Goal: Register for event/course: Sign up to attend an event or enroll in a course

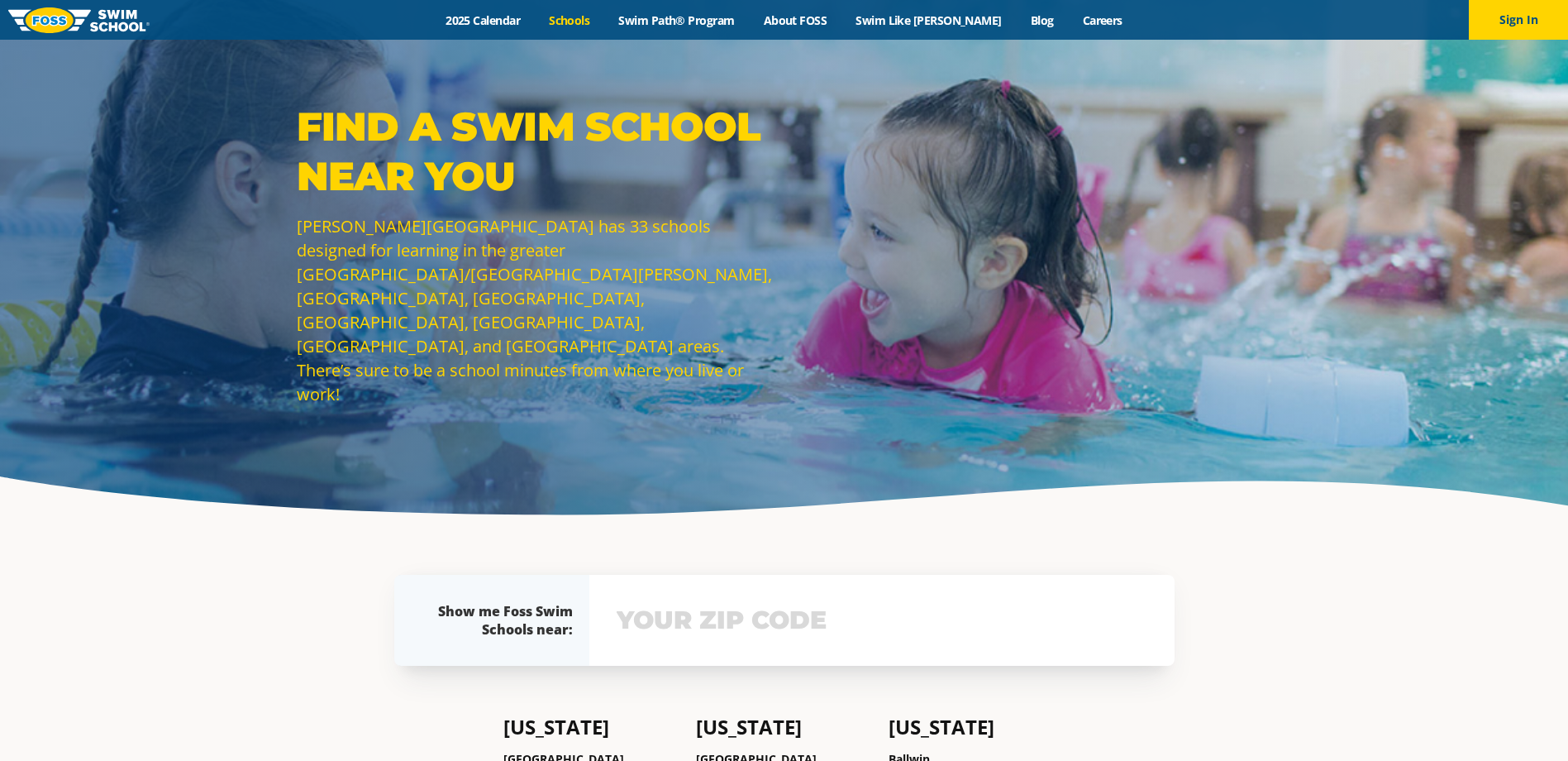
click at [602, 22] on link "Schools" at bounding box center [569, 20] width 69 height 16
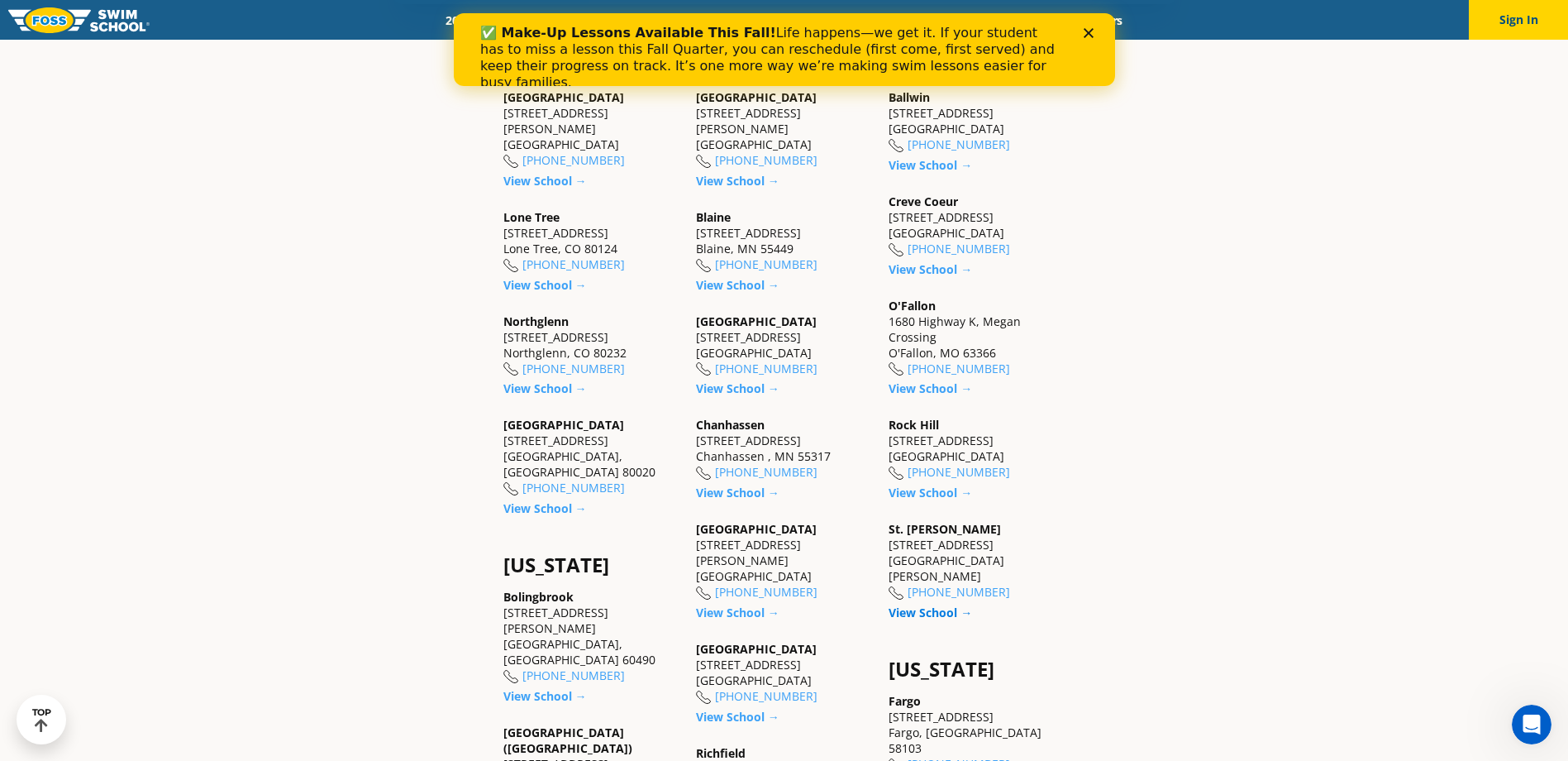
click at [933, 605] on link "View School →" at bounding box center [929, 612] width 83 height 16
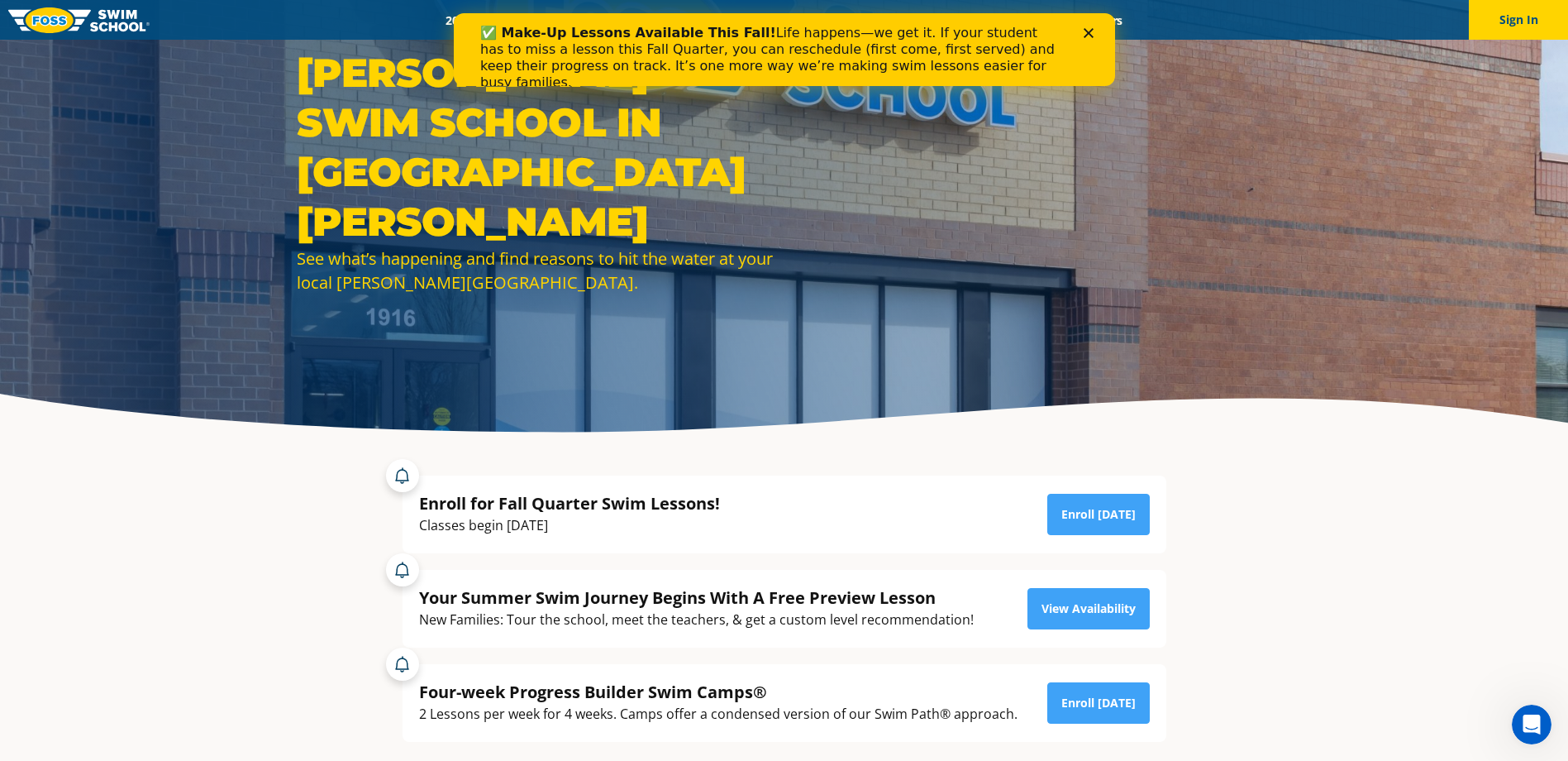
scroll to position [165, 0]
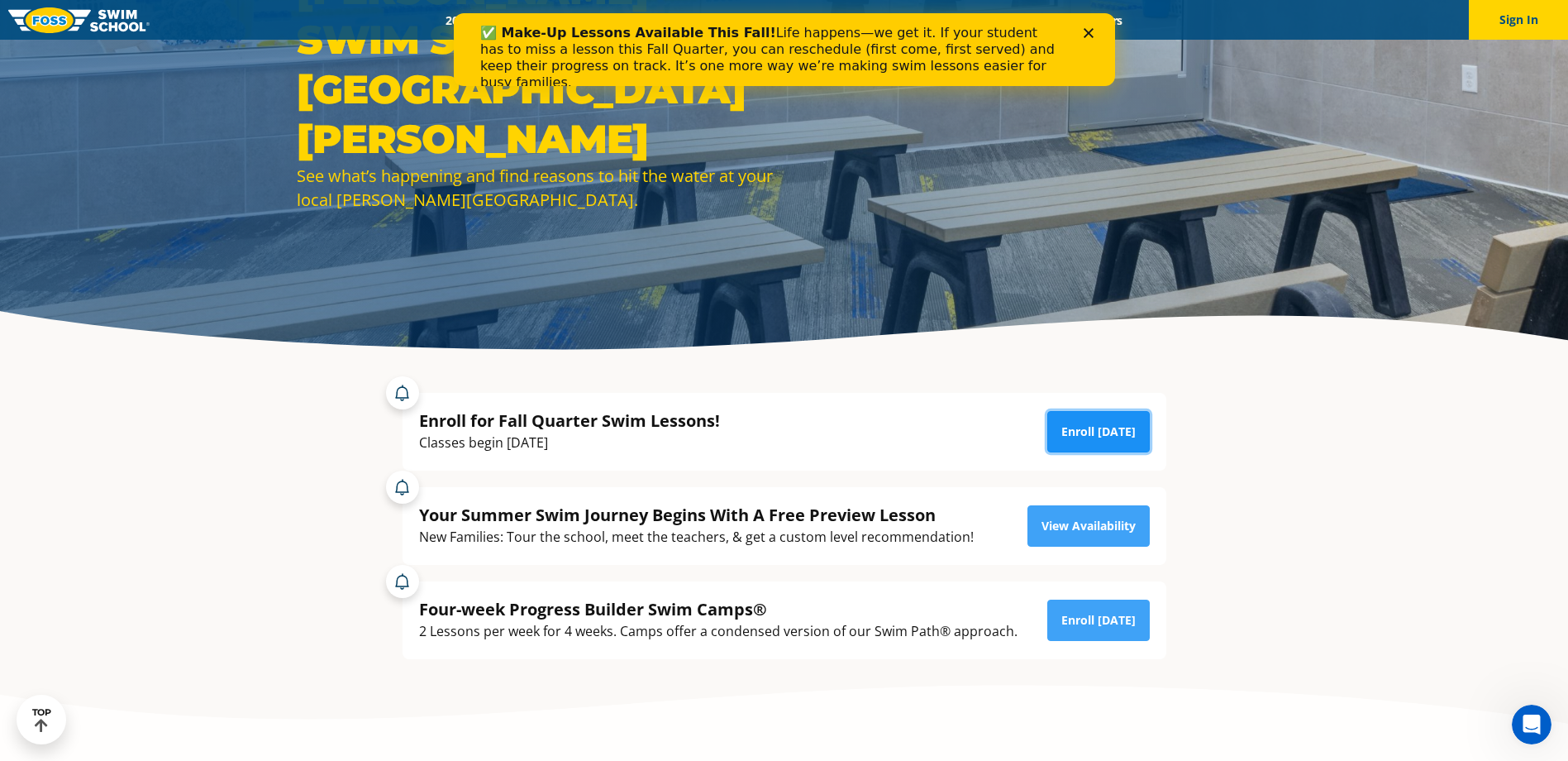
click at [1083, 430] on link "Enroll Today" at bounding box center [1098, 431] width 103 height 41
